Goal: Task Accomplishment & Management: Use online tool/utility

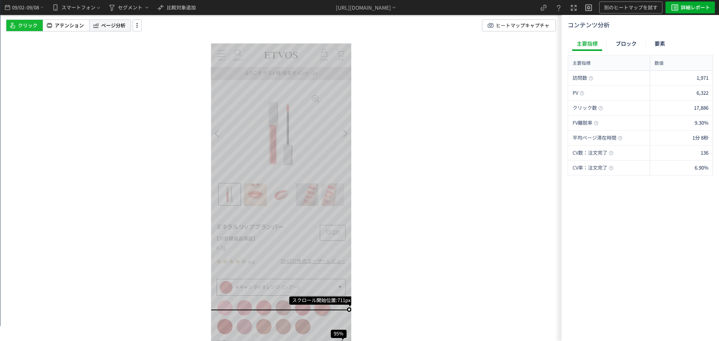
click at [113, 25] on span "ページ分析" at bounding box center [113, 25] width 24 height 7
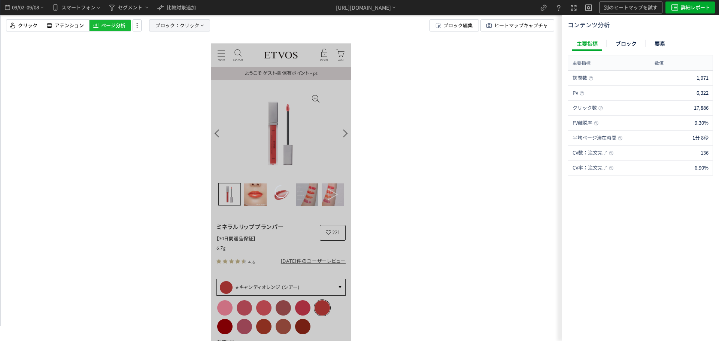
click at [180, 22] on span "クリック" at bounding box center [189, 25] width 19 height 11
click at [154, 63] on span "要素" at bounding box center [152, 64] width 11 height 7
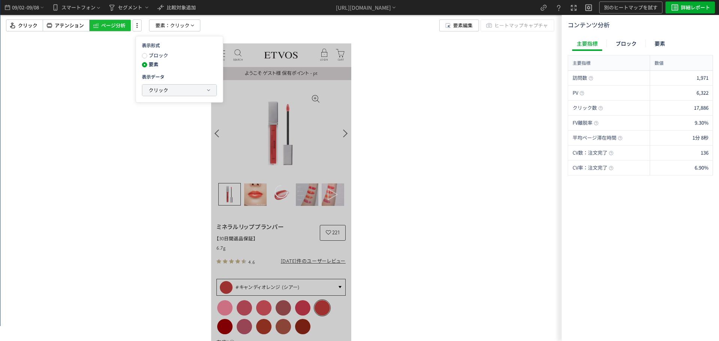
click at [154, 91] on span "クリック" at bounding box center [158, 90] width 19 height 7
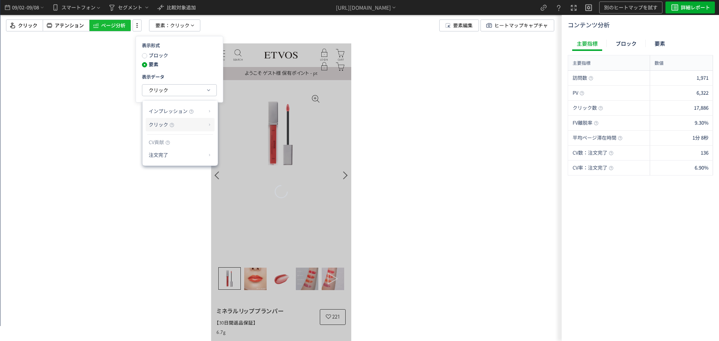
click at [169, 127] on p "クリック" at bounding box center [177, 124] width 57 height 13
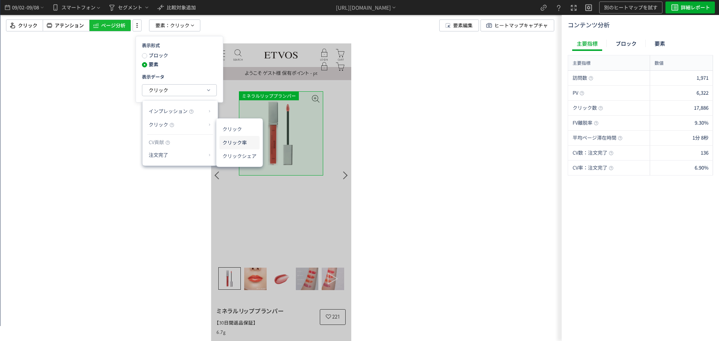
click at [224, 140] on li "クリック率" at bounding box center [239, 142] width 40 height 13
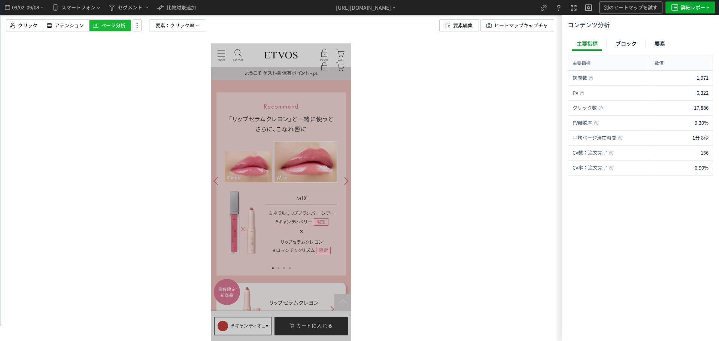
scroll to position [1086, 0]
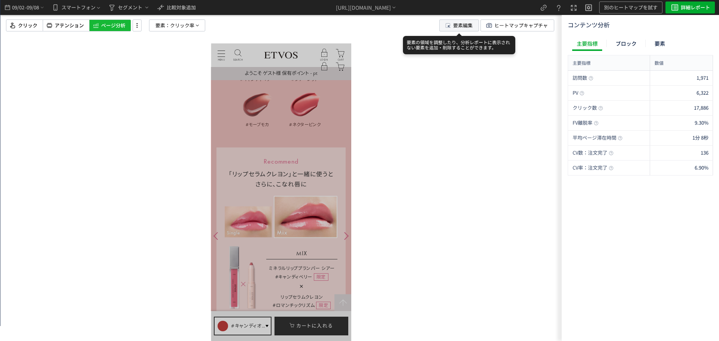
click at [457, 24] on span "要素編集" at bounding box center [462, 25] width 19 height 11
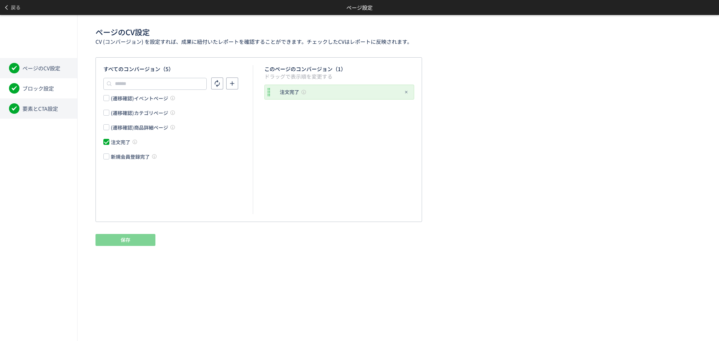
click at [41, 106] on span "要素とCTA設定" at bounding box center [40, 108] width 36 height 7
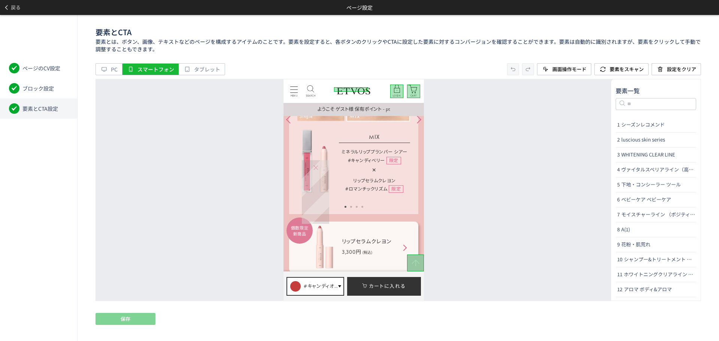
scroll to position [1123, 0]
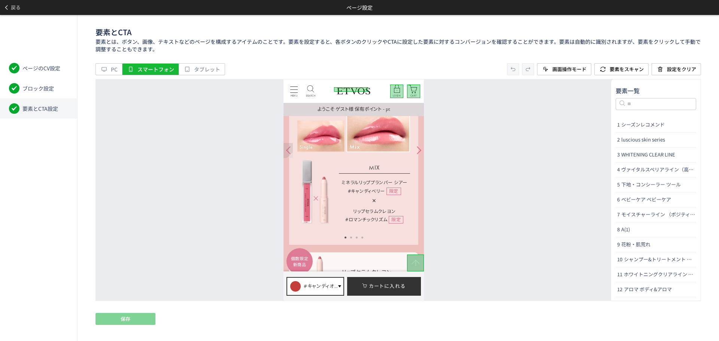
click at [286, 151] on div at bounding box center [287, 150] width 9 height 15
drag, startPoint x: 416, startPoint y: 152, endPoint x: 388, endPoint y: 172, distance: 34.3
click at [415, 152] on div at bounding box center [418, 150] width 9 height 15
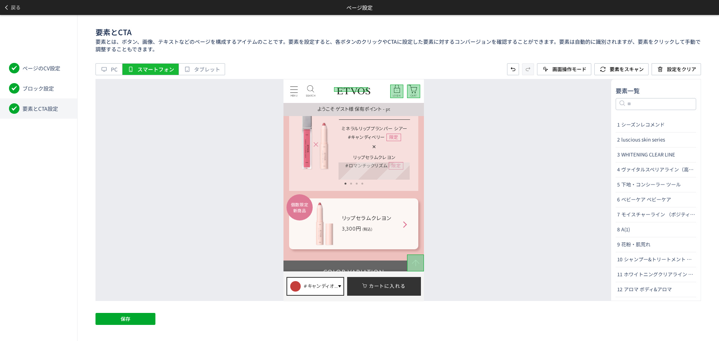
scroll to position [1198, 0]
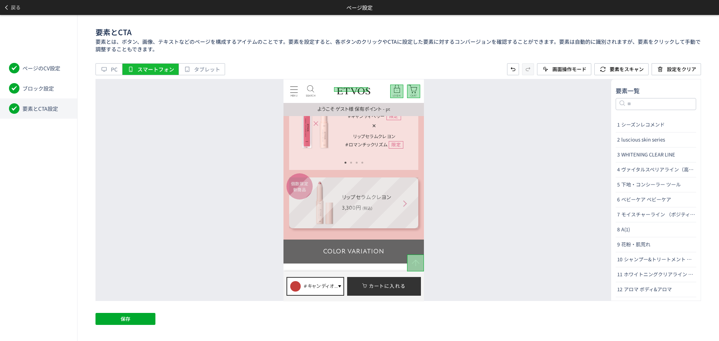
click at [412, 184] on div "個数限定 新商品 リップセラムクレヨン 3,300円 (税込)" at bounding box center [353, 202] width 129 height 51
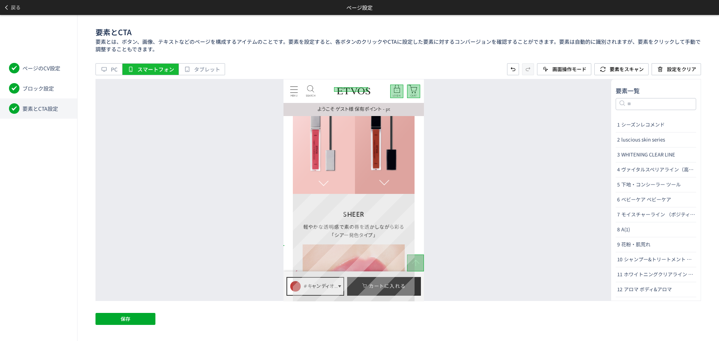
scroll to position [1610, 0]
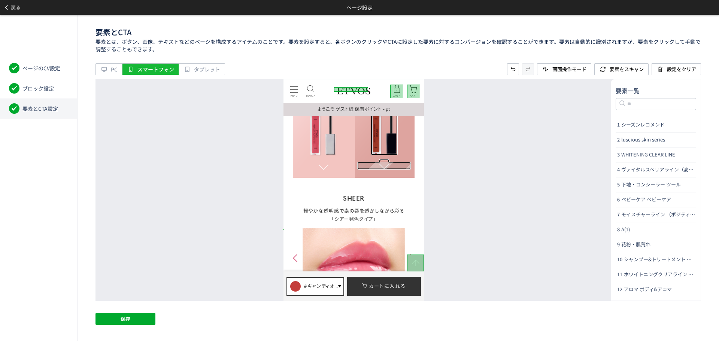
click at [392, 167] on div at bounding box center [384, 165] width 54 height 8
click at [332, 167] on div at bounding box center [323, 167] width 54 height 8
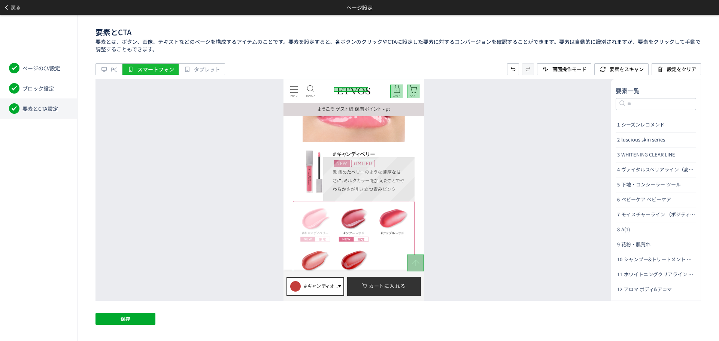
scroll to position [1723, 0]
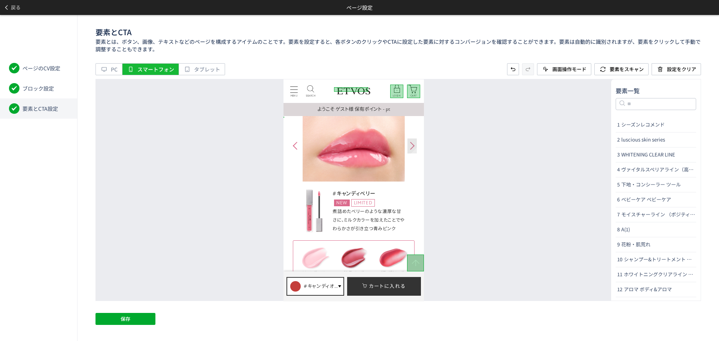
click at [415, 148] on div at bounding box center [411, 145] width 9 height 15
click at [296, 146] on div at bounding box center [294, 145] width 9 height 15
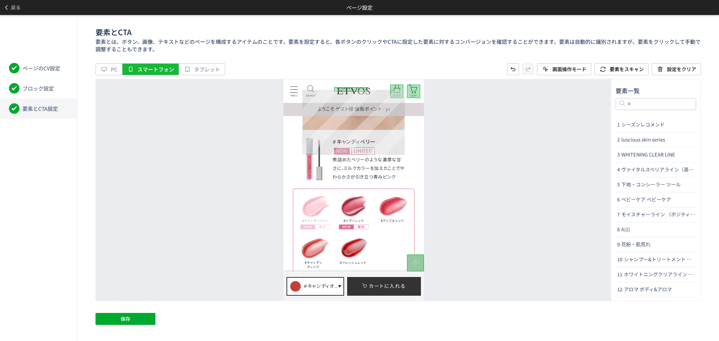
scroll to position [1835, 0]
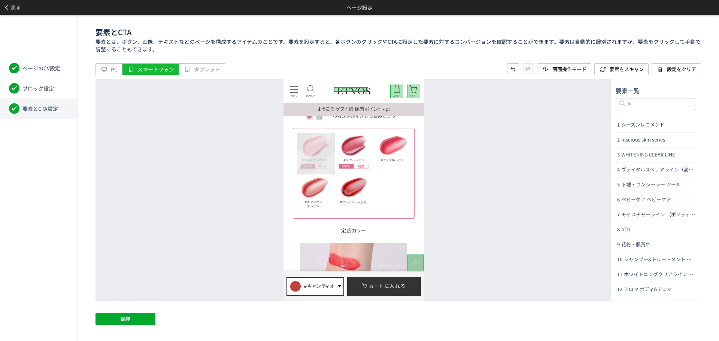
click at [315, 154] on div "名前の変更 CTAに設定" at bounding box center [315, 153] width 37 height 41
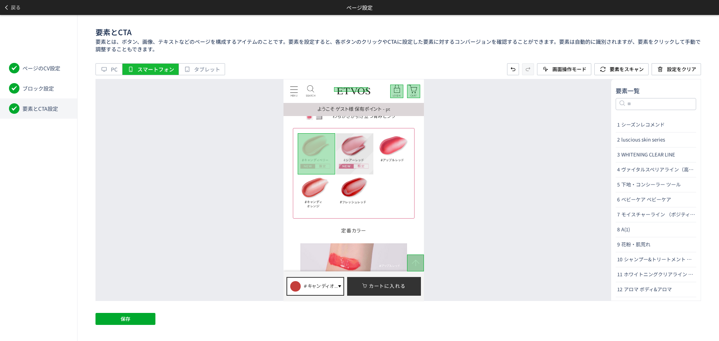
click at [357, 151] on div "名前の変更 CTAに設定" at bounding box center [354, 153] width 37 height 41
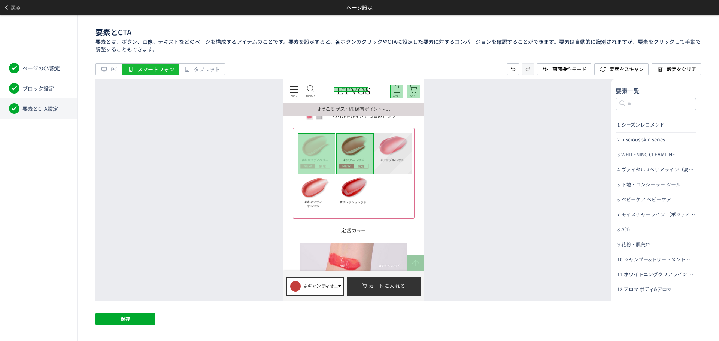
click at [389, 148] on div "名前の変更 CTAに設定" at bounding box center [392, 153] width 37 height 41
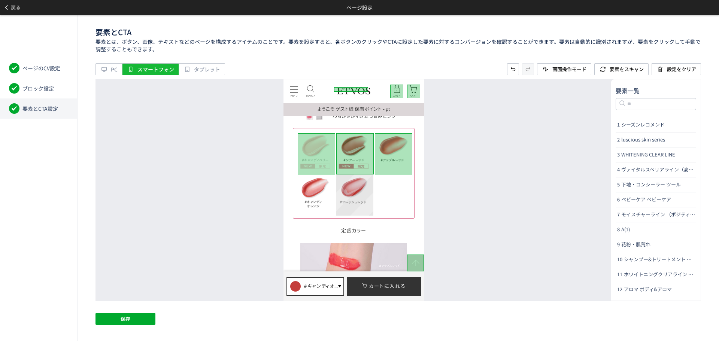
click at [353, 185] on div "名前の変更 CTAに設定" at bounding box center [354, 195] width 37 height 41
click at [323, 190] on div "名前の変更 CTAに設定" at bounding box center [315, 195] width 37 height 41
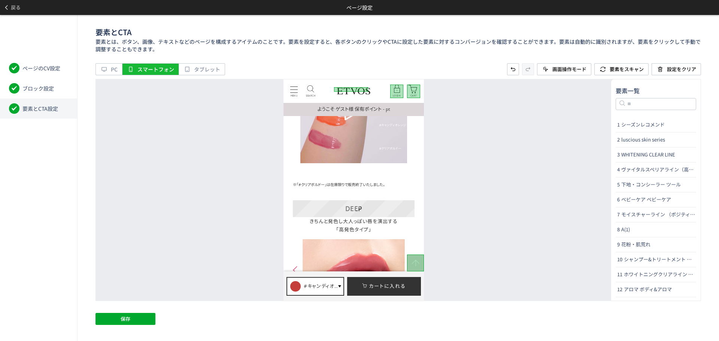
scroll to position [2022, 0]
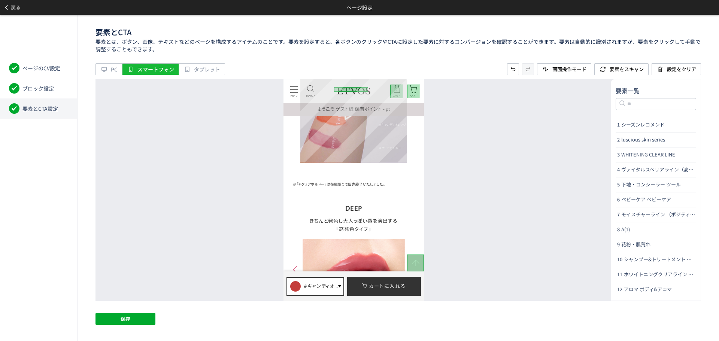
click at [374, 151] on div at bounding box center [353, 109] width 107 height 107
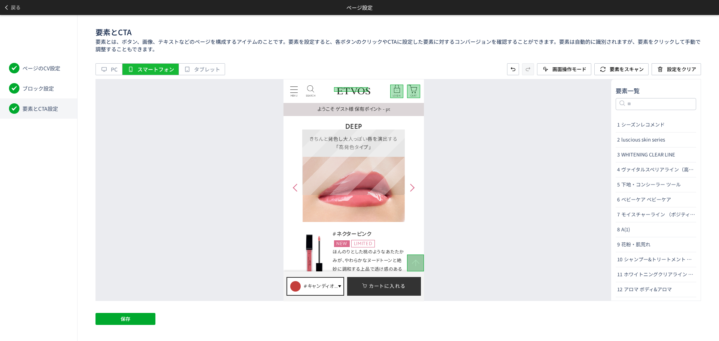
scroll to position [2097, 0]
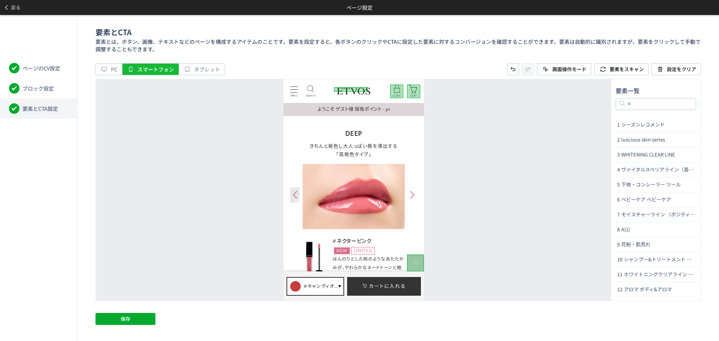
click at [294, 194] on div at bounding box center [294, 194] width 9 height 15
click at [415, 197] on div at bounding box center [411, 194] width 9 height 15
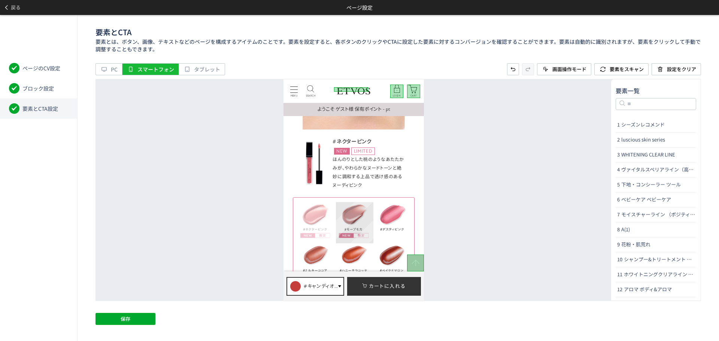
scroll to position [2247, 0]
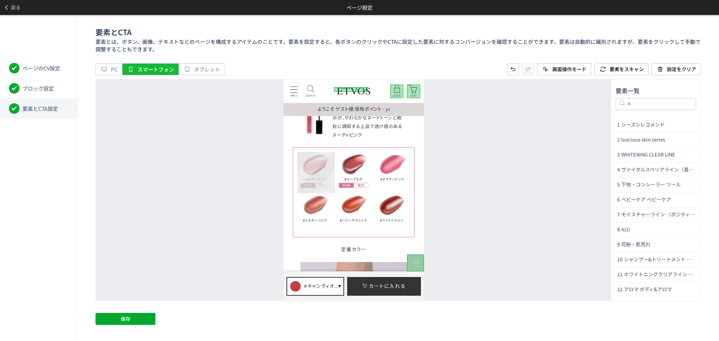
drag, startPoint x: 323, startPoint y: 173, endPoint x: 55, endPoint y: 93, distance: 279.0
click at [323, 173] on div "名前の変更 CTAに設定" at bounding box center [315, 172] width 37 height 41
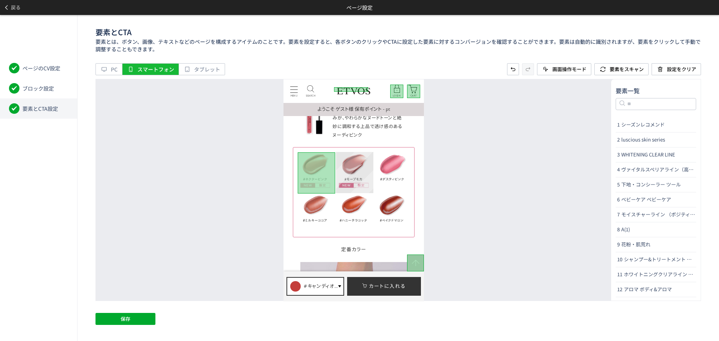
drag, startPoint x: 364, startPoint y: 172, endPoint x: 94, endPoint y: 94, distance: 281.0
click at [364, 172] on div "名前の変更 CTAに設定" at bounding box center [354, 172] width 37 height 41
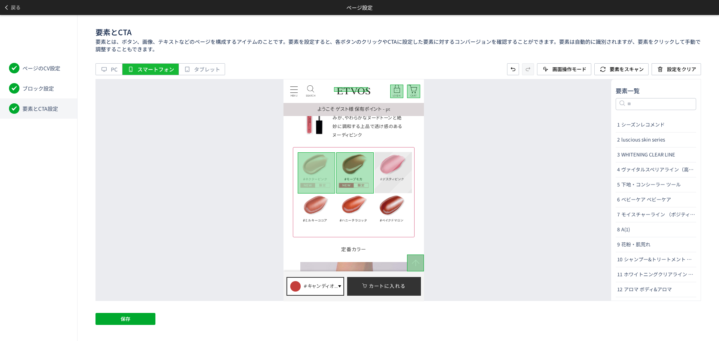
click at [393, 172] on div "名前の変更 CTAに設定" at bounding box center [392, 172] width 37 height 41
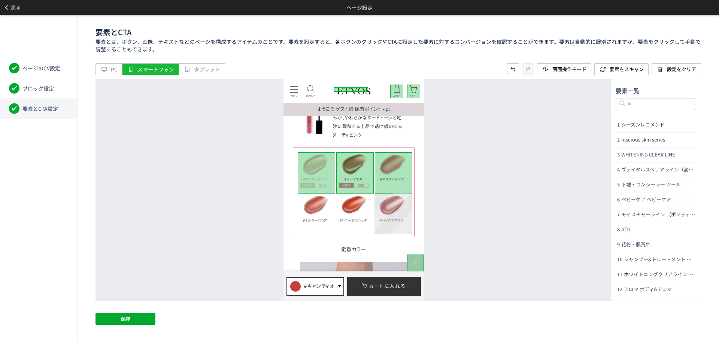
drag, startPoint x: 385, startPoint y: 203, endPoint x: 88, endPoint y: 131, distance: 305.8
click at [385, 203] on div "名前の変更 CTAに設定" at bounding box center [392, 213] width 37 height 41
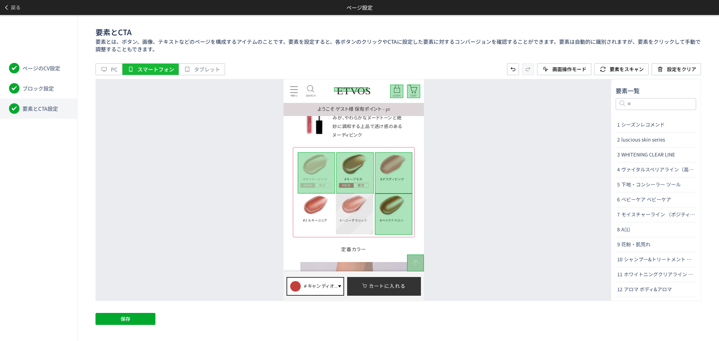
click at [363, 211] on div "名前の変更 CTAに設定" at bounding box center [354, 213] width 37 height 41
click at [324, 211] on div "名前の変更 CTAに設定" at bounding box center [315, 213] width 37 height 41
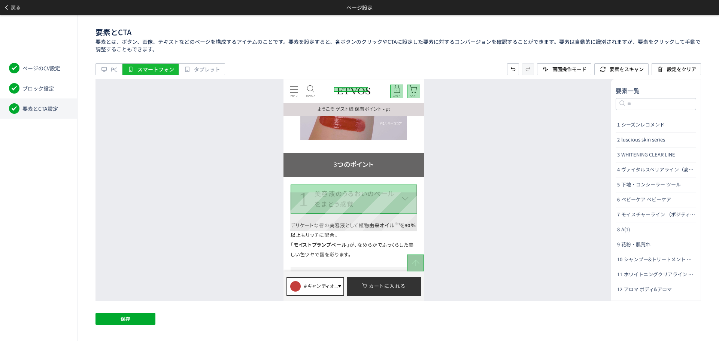
scroll to position [2434, 0]
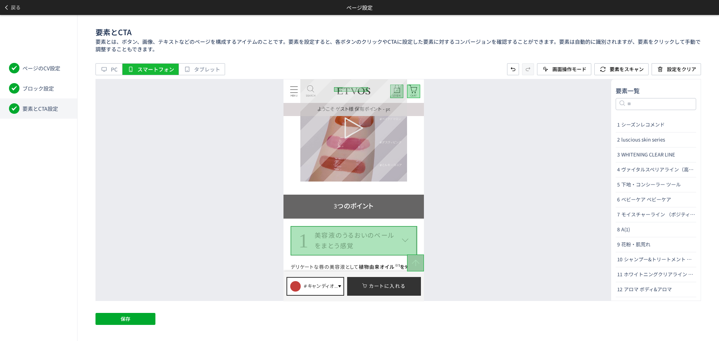
click at [394, 172] on div at bounding box center [353, 128] width 107 height 107
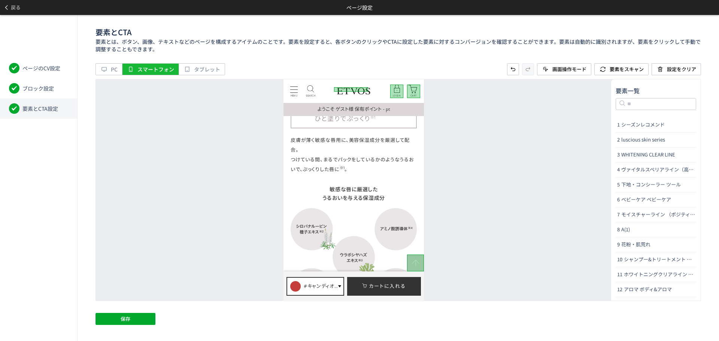
scroll to position [2959, 0]
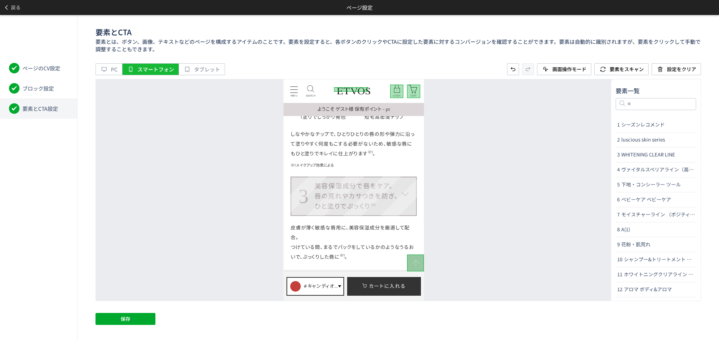
click at [407, 209] on dt "3 美容保湿成分で唇をケア。 唇の荒れやカサつきを防ぎ、 ひと塗りでぷっくり ※1" at bounding box center [353, 196] width 127 height 40
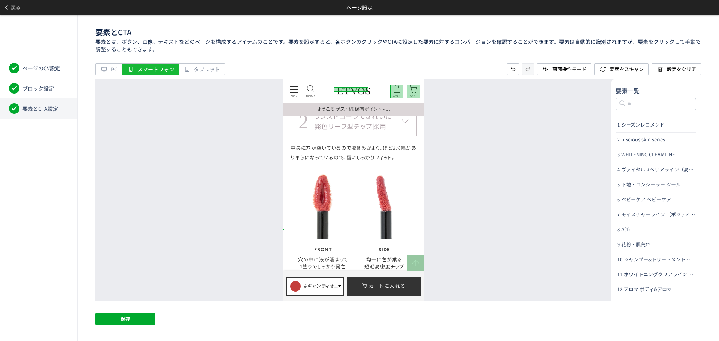
scroll to position [2734, 0]
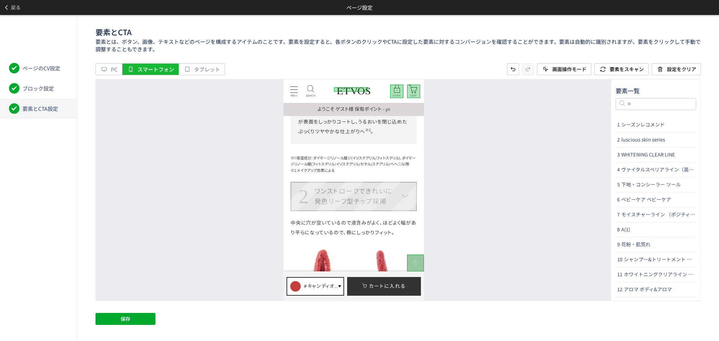
click at [406, 209] on dt "2 ワンストロークできれいに 発色リーフ型チップ採用" at bounding box center [353, 196] width 127 height 29
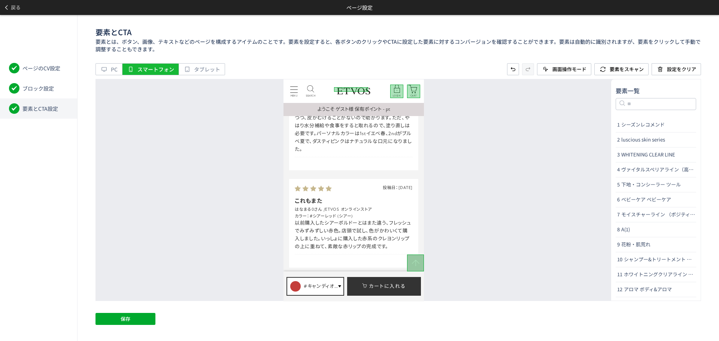
scroll to position [4157, 0]
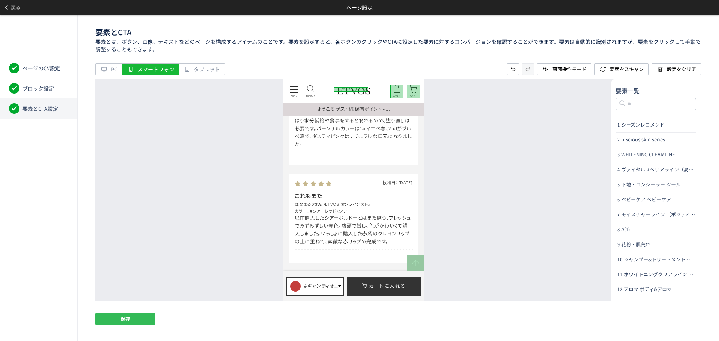
click at [148, 319] on button "保存" at bounding box center [125, 319] width 60 height 12
click at [17, 11] on span "戻る" at bounding box center [16, 7] width 10 height 12
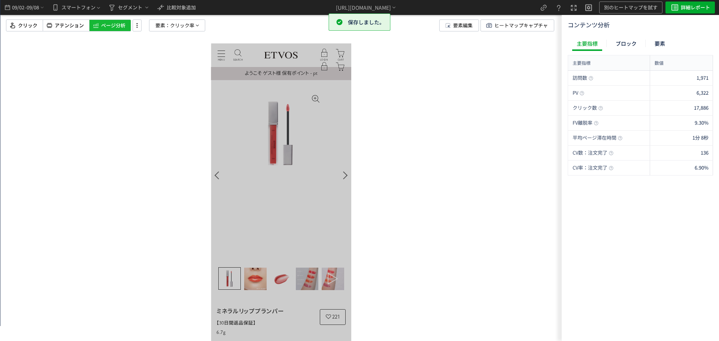
click at [394, 154] on div at bounding box center [280, 170] width 561 height 341
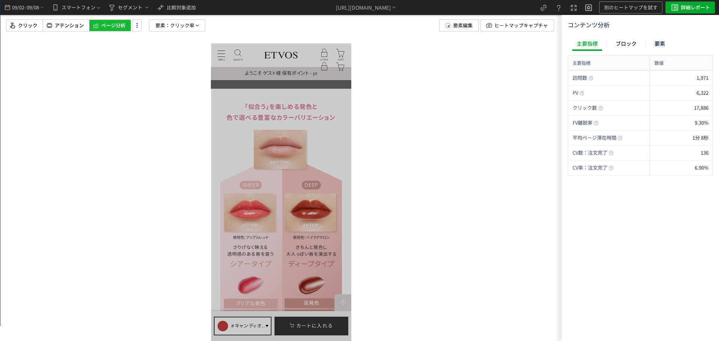
scroll to position [1535, 0]
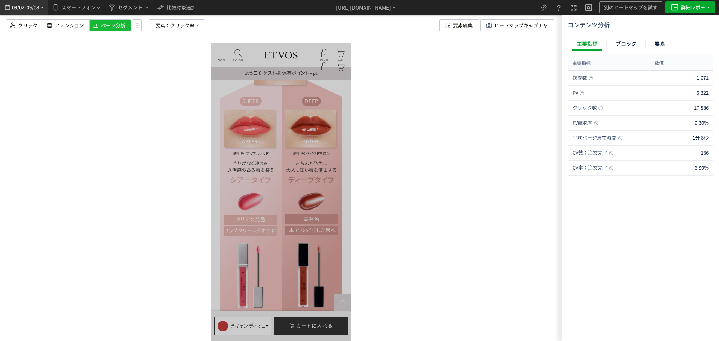
click at [32, 7] on span "09/08" at bounding box center [33, 7] width 13 height 15
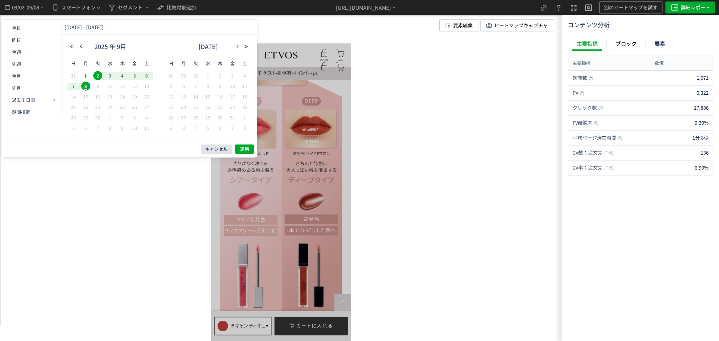
click at [223, 150] on span "キャンセル" at bounding box center [216, 149] width 22 height 6
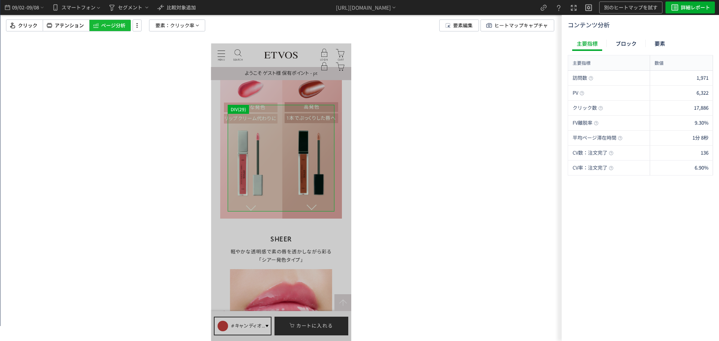
scroll to position [1835, 0]
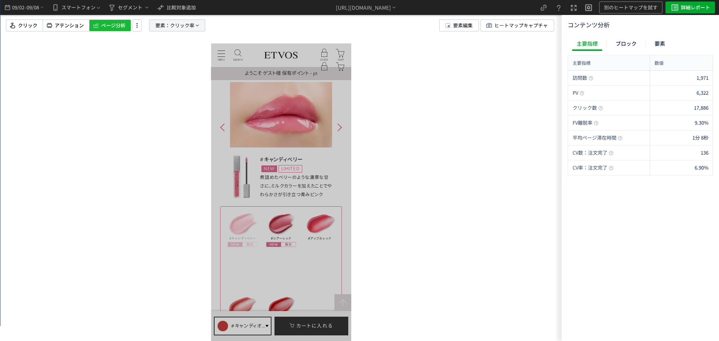
click at [187, 27] on span "クリック率" at bounding box center [182, 25] width 24 height 11
click at [179, 91] on button "クリック率" at bounding box center [177, 90] width 74 height 11
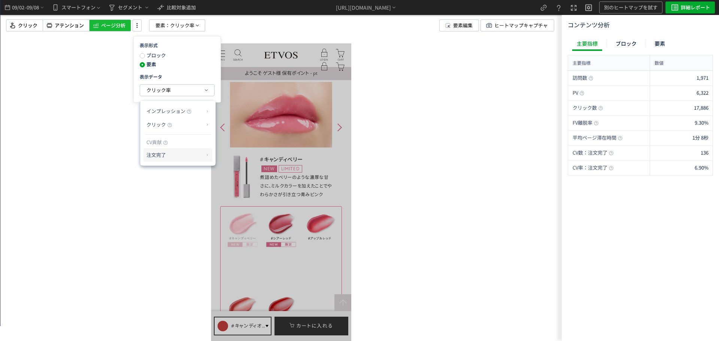
click at [175, 150] on p "注文完了" at bounding box center [174, 155] width 57 height 13
click at [234, 173] on li "CV貢献率" at bounding box center [230, 172] width 26 height 13
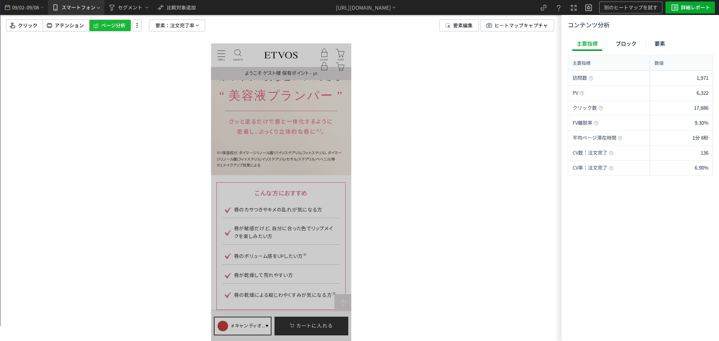
scroll to position [599, 0]
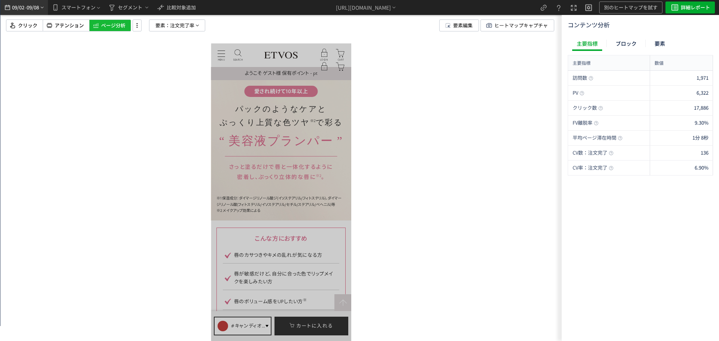
click at [25, 10] on span "-" at bounding box center [26, 7] width 2 height 15
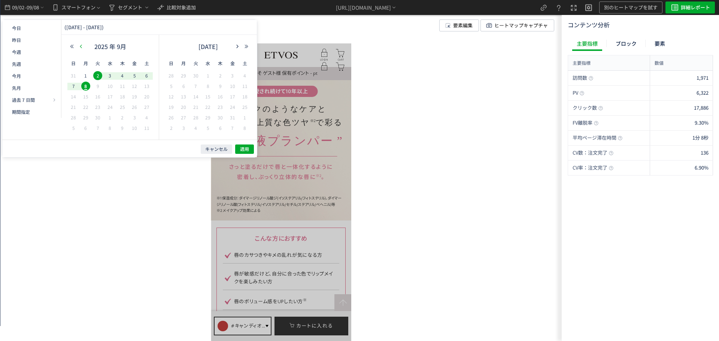
click at [85, 45] on button "button" at bounding box center [80, 46] width 9 height 5
click at [112, 108] on span "20" at bounding box center [110, 107] width 9 height 9
click at [97, 119] on span "26" at bounding box center [97, 117] width 9 height 9
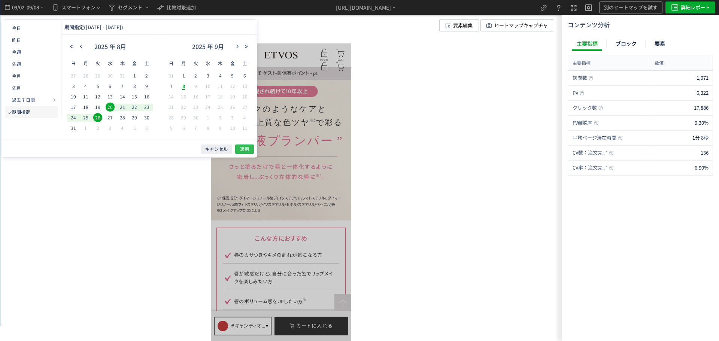
click at [243, 150] on span "適用" at bounding box center [244, 149] width 9 height 6
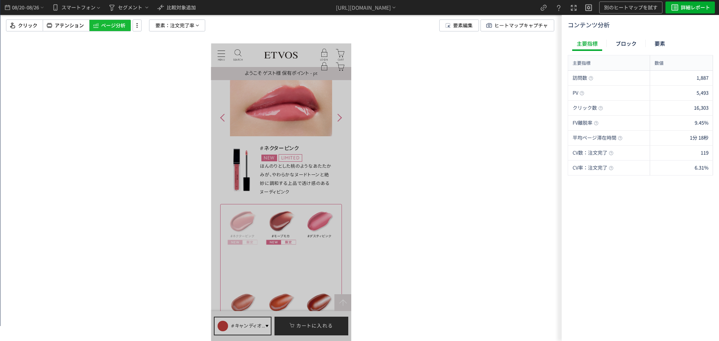
scroll to position [2472, 0]
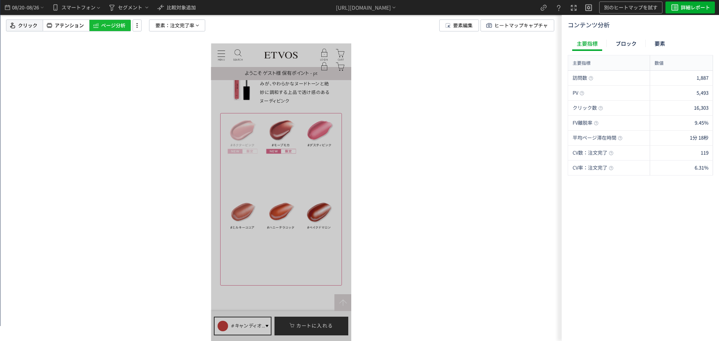
click at [21, 29] on div "クリック" at bounding box center [24, 25] width 37 height 12
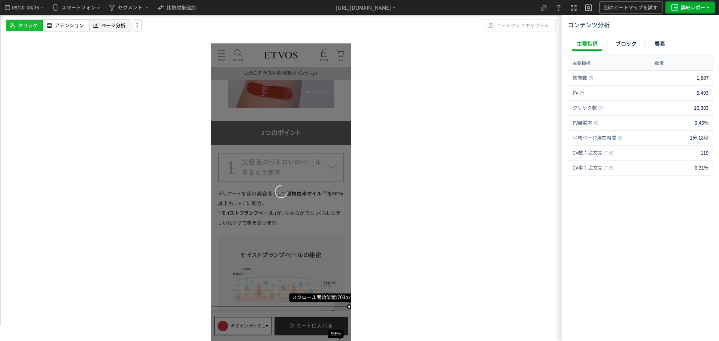
click at [108, 27] on span "ページ分析" at bounding box center [113, 25] width 24 height 7
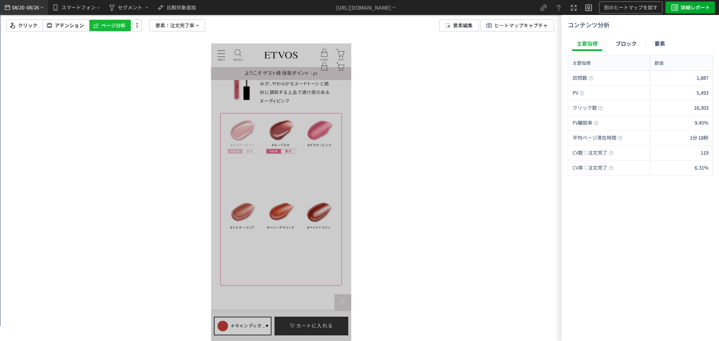
click at [42, 6] on icon "heatmap-top-bar" at bounding box center [42, 7] width 6 height 6
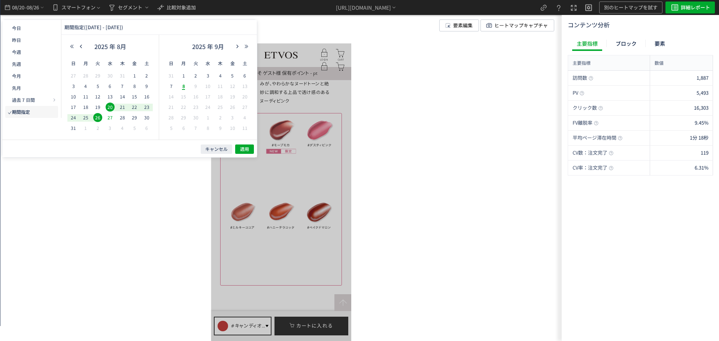
click at [112, 117] on span "27" at bounding box center [110, 117] width 9 height 9
click at [196, 75] on span "2" at bounding box center [195, 75] width 9 height 9
click at [239, 148] on button "適用" at bounding box center [244, 149] width 19 height 9
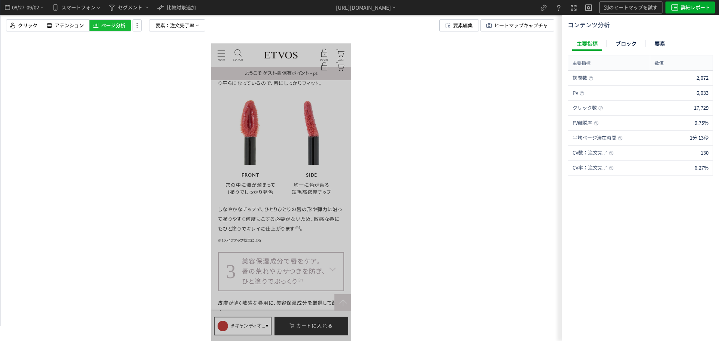
scroll to position [3258, 0]
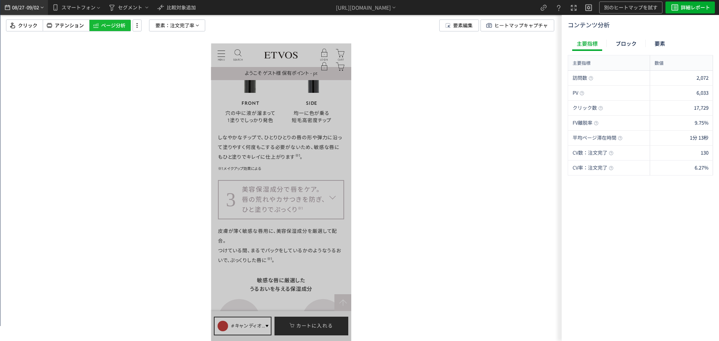
click at [33, 6] on span "09/02" at bounding box center [33, 7] width 13 height 15
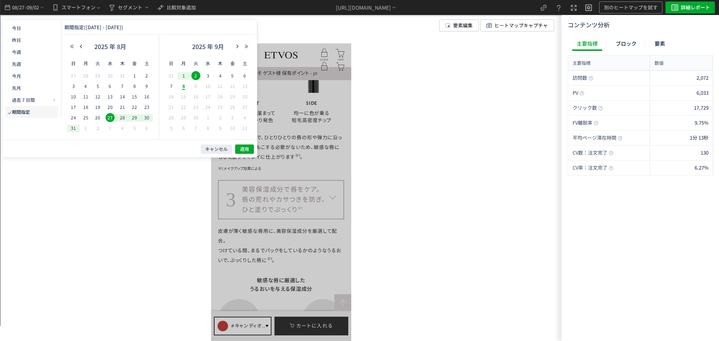
click at [187, 88] on span "8" at bounding box center [183, 86] width 9 height 9
click at [197, 78] on span "2" at bounding box center [195, 75] width 9 height 9
click at [243, 149] on span "適用" at bounding box center [244, 149] width 9 height 6
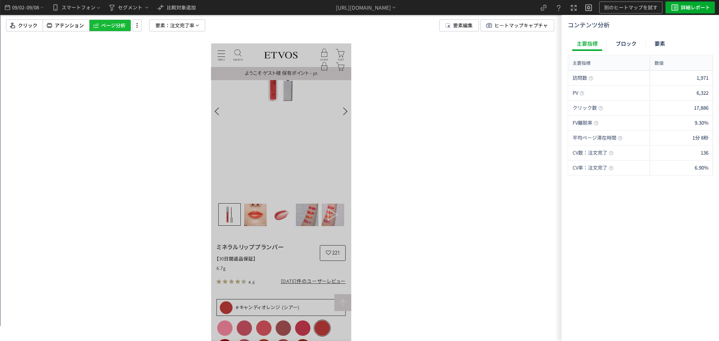
scroll to position [0, 0]
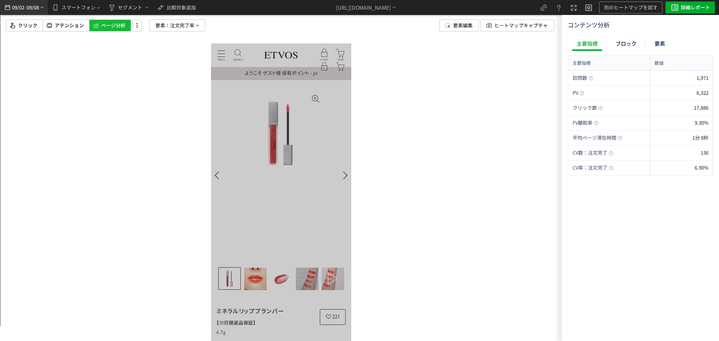
click at [23, 9] on span "09/02" at bounding box center [18, 7] width 13 height 15
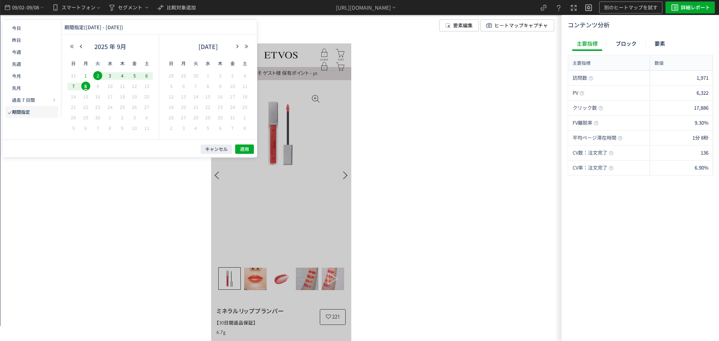
click at [87, 75] on span "1" at bounding box center [85, 75] width 9 height 9
click at [81, 43] on div "2025 年 9月" at bounding box center [109, 48] width 85 height 15
click at [81, 46] on use "button" at bounding box center [81, 46] width 2 height 3
click at [95, 117] on span "26" at bounding box center [97, 117] width 9 height 9
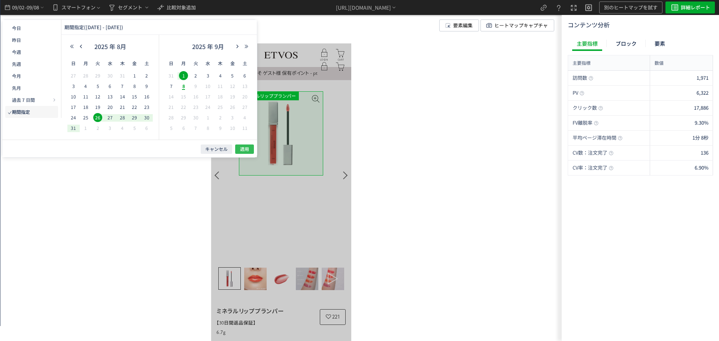
click at [246, 149] on span "適用" at bounding box center [244, 149] width 9 height 6
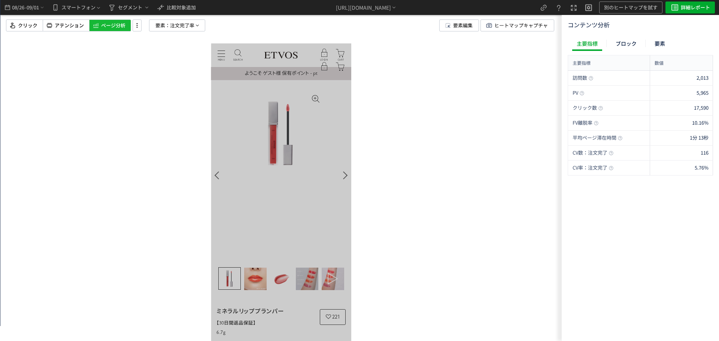
click at [112, 68] on div at bounding box center [280, 170] width 561 height 341
click at [34, 7] on span "09/01" at bounding box center [33, 7] width 13 height 15
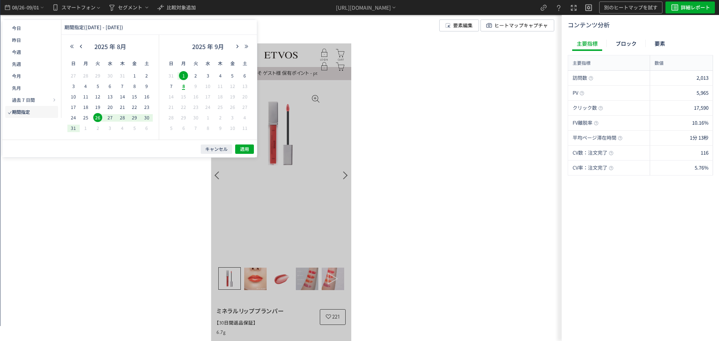
click at [434, 185] on div at bounding box center [280, 170] width 561 height 341
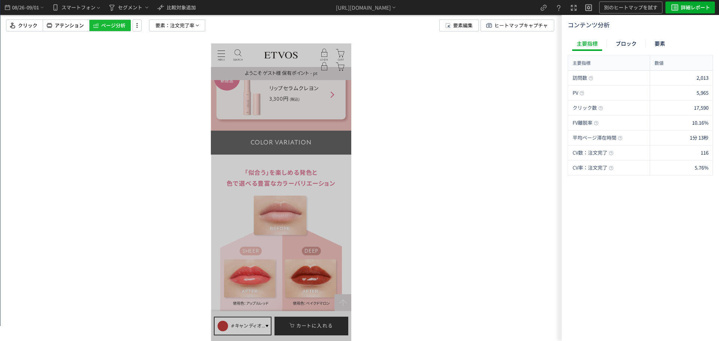
scroll to position [1161, 0]
